Goal: Task Accomplishment & Management: Use online tool/utility

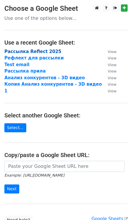
click at [16, 51] on strong "Рассылка Reflect 2025" at bounding box center [32, 51] width 57 height 5
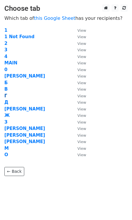
click at [5, 96] on strong "Г" at bounding box center [5, 95] width 3 height 5
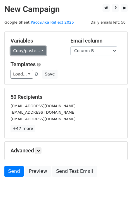
click at [35, 53] on link "Copy/paste..." at bounding box center [29, 50] width 36 height 9
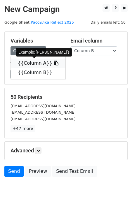
click at [36, 64] on link "{{Column A}}" at bounding box center [38, 63] width 55 height 9
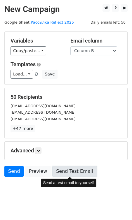
click at [67, 171] on link "Send Test Email" at bounding box center [74, 171] width 44 height 11
click at [64, 172] on link "Send Test Email" at bounding box center [74, 171] width 44 height 11
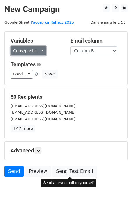
click at [34, 54] on link "Copy/paste..." at bounding box center [29, 50] width 36 height 9
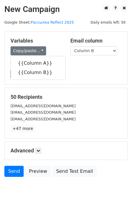
click at [96, 84] on div "Variables Copy/paste... {{Column A}} {{Column B}} Email column Column A Column …" at bounding box center [66, 58] width 123 height 53
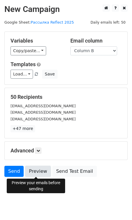
click at [37, 172] on link "Preview" at bounding box center [38, 171] width 26 height 11
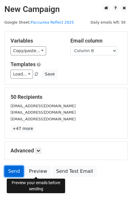
click at [12, 170] on link "Send" at bounding box center [13, 171] width 19 height 11
